Goal: Complete application form

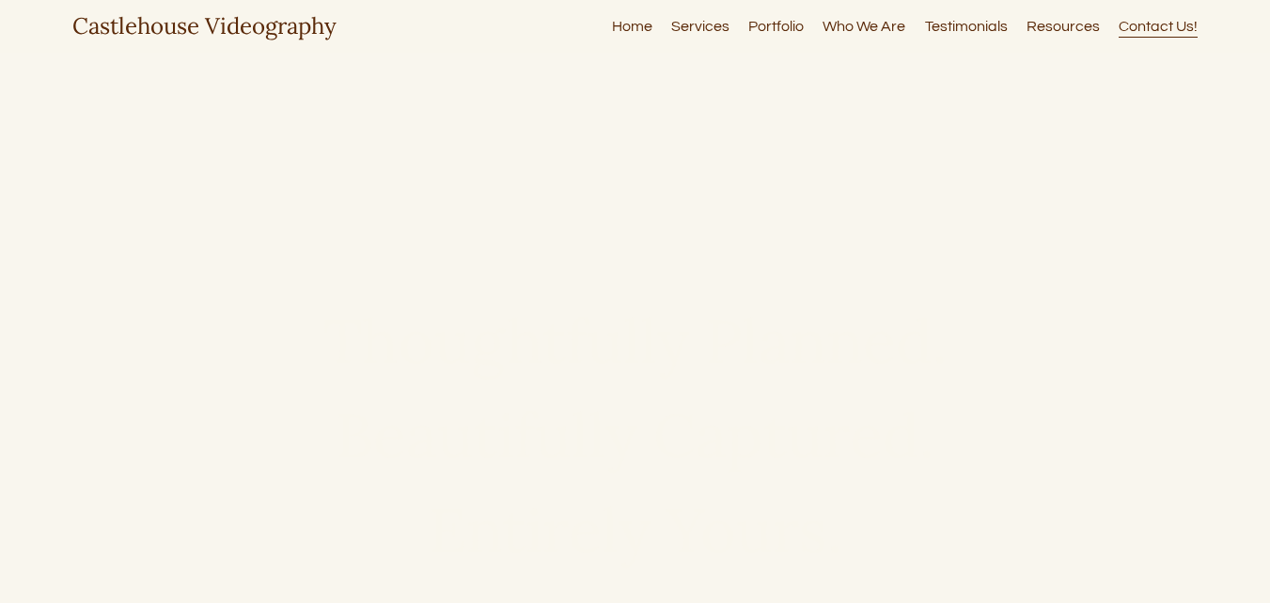
type input "**********"
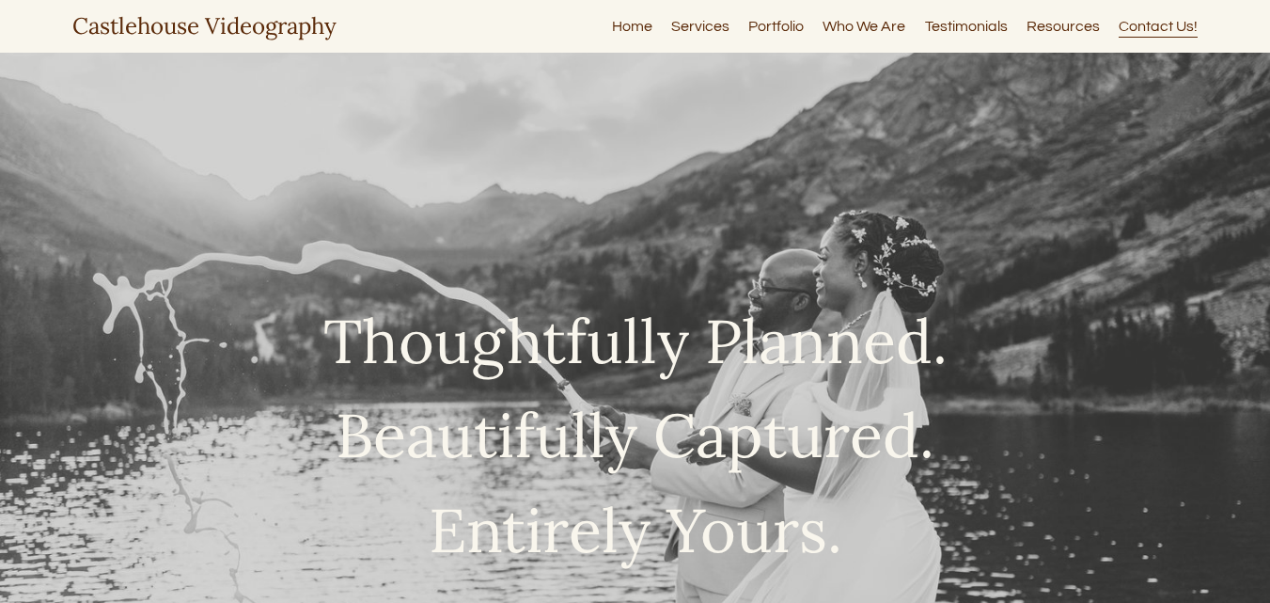
type input "**********"
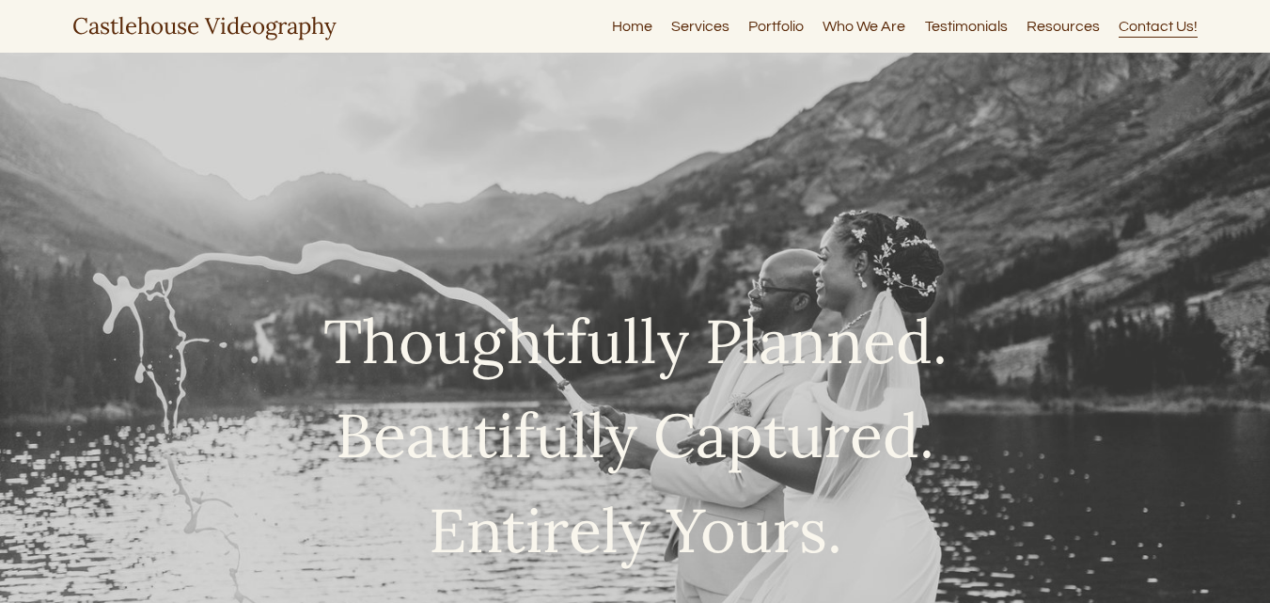
type input "**********"
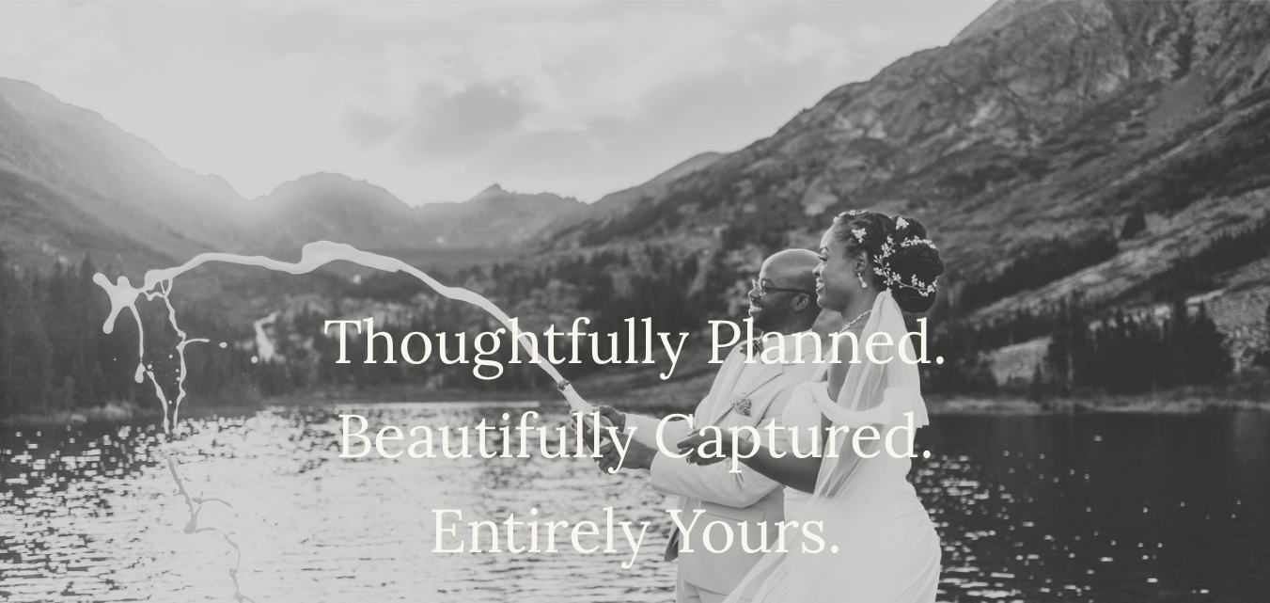
scroll to position [1103, 0]
